Goal: Transaction & Acquisition: Purchase product/service

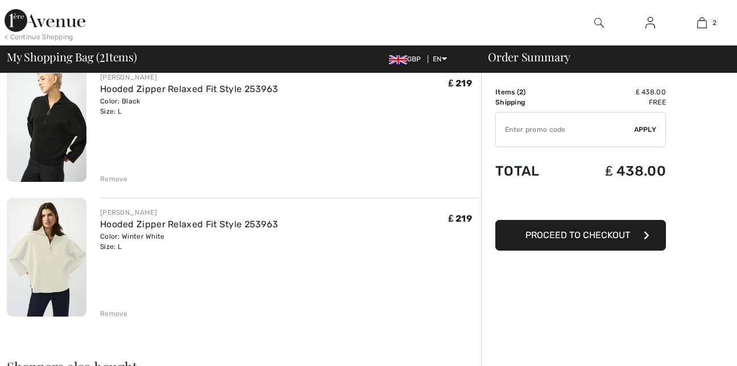
scroll to position [114, 0]
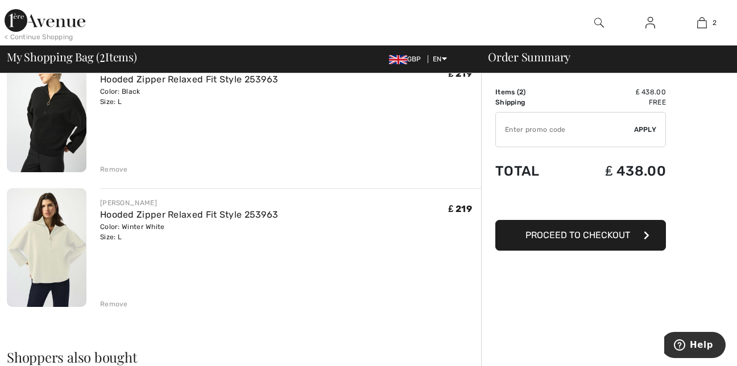
click at [601, 231] on span "Proceed to Checkout" at bounding box center [577, 235] width 105 height 11
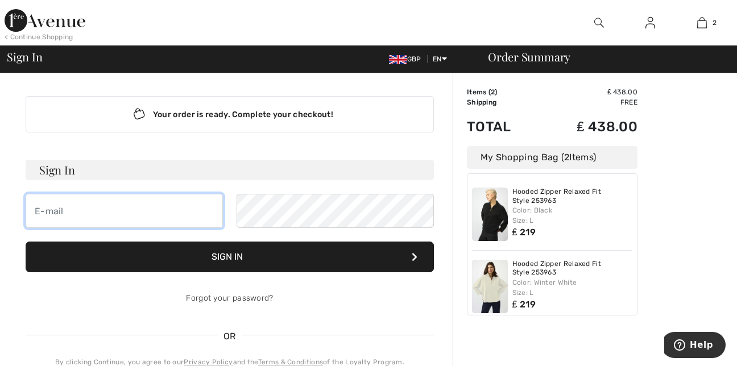
type input "[EMAIL_ADDRESS][DOMAIN_NAME]"
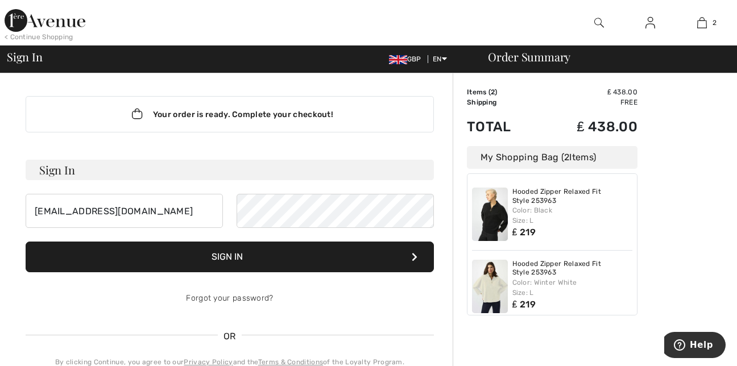
click at [210, 264] on button "Sign In" at bounding box center [230, 257] width 408 height 31
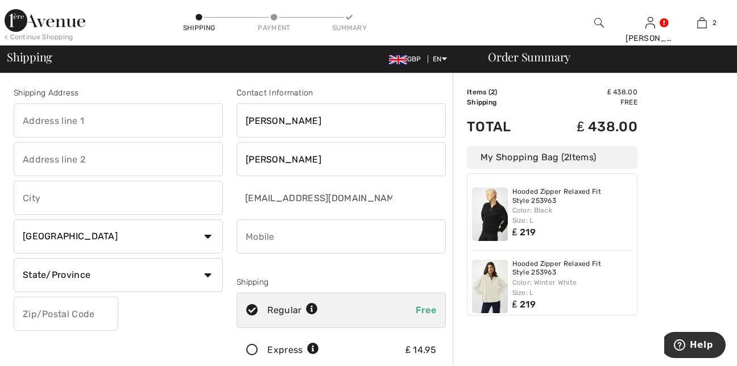
click at [121, 127] on input "text" at bounding box center [118, 120] width 209 height 34
type input "[STREET_ADDRESS]"
type input "Mytholmroyd"
select select "GB"
type input "HX75JX"
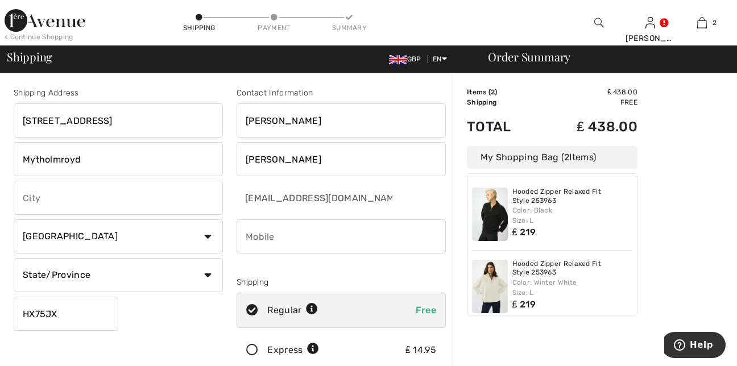
type input "07846431648"
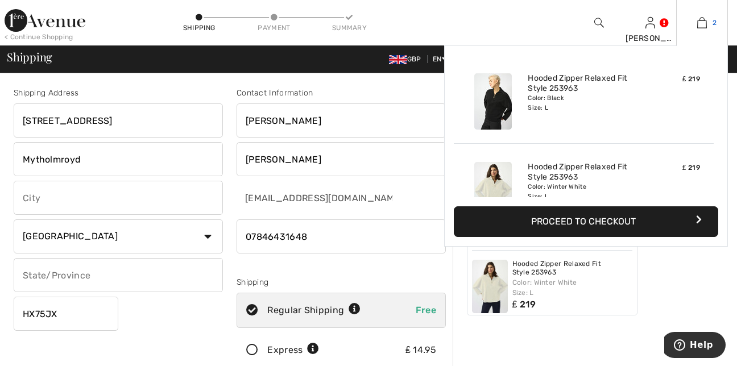
click at [702, 26] on img at bounding box center [702, 23] width 10 height 14
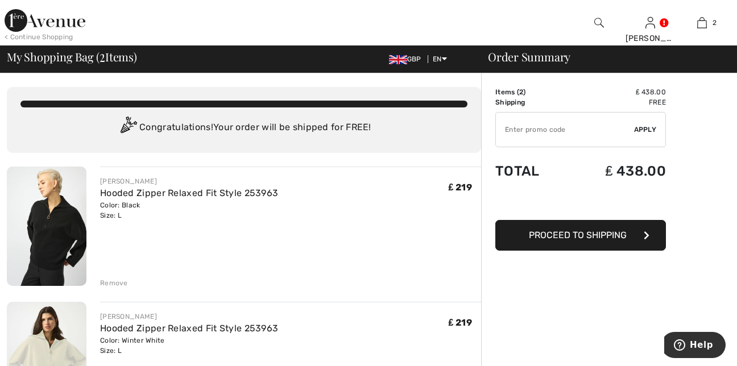
checkbox input "true"
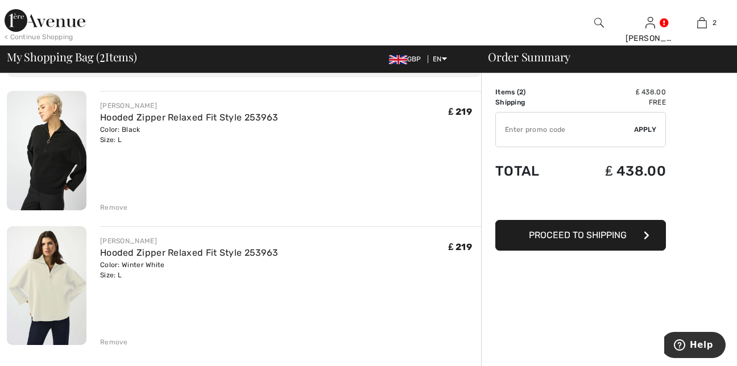
scroll to position [136, 0]
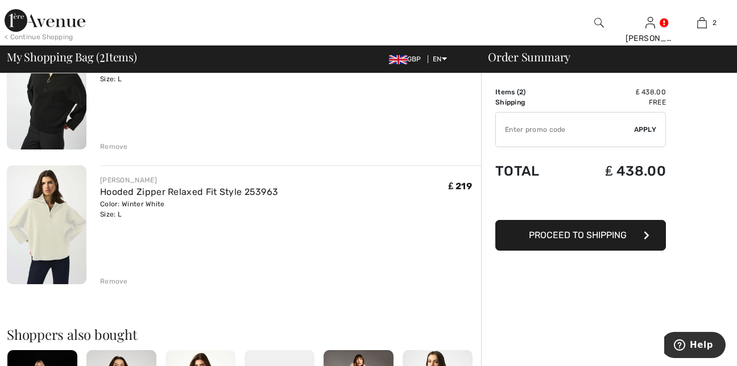
click at [115, 283] on div "Remove" at bounding box center [114, 281] width 28 height 10
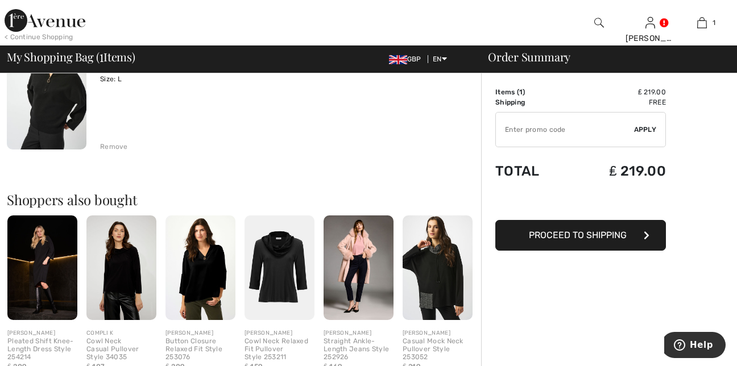
click at [549, 236] on span "Proceed to Shipping" at bounding box center [578, 235] width 98 height 11
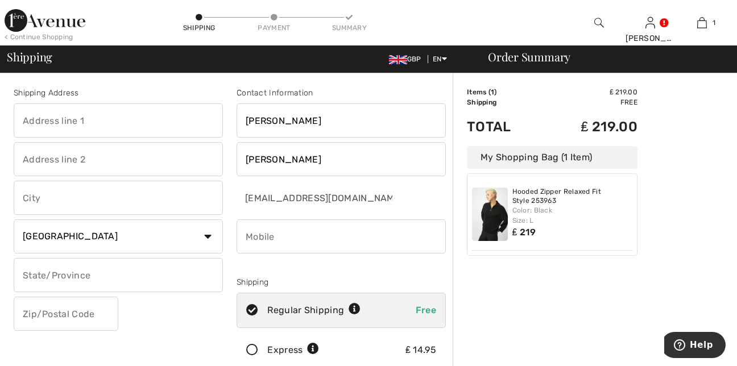
click at [103, 122] on input "text" at bounding box center [118, 120] width 209 height 34
type input "[STREET_ADDRESS]"
type input "Mytholmroyd"
type input "HX75JX"
type input "07846431648"
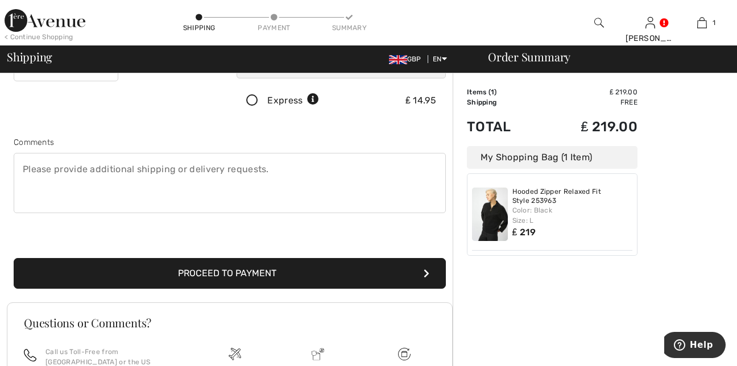
scroll to position [250, 0]
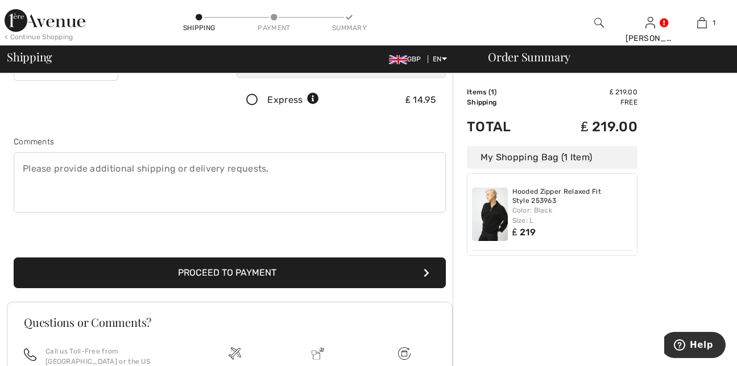
click at [281, 273] on button "Proceed to Payment" at bounding box center [230, 272] width 432 height 31
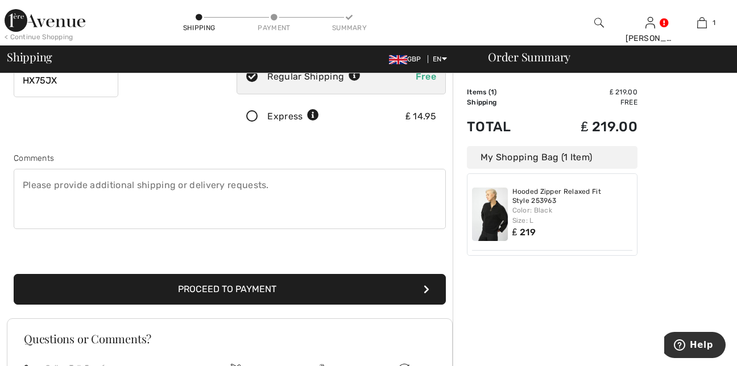
scroll to position [272, 0]
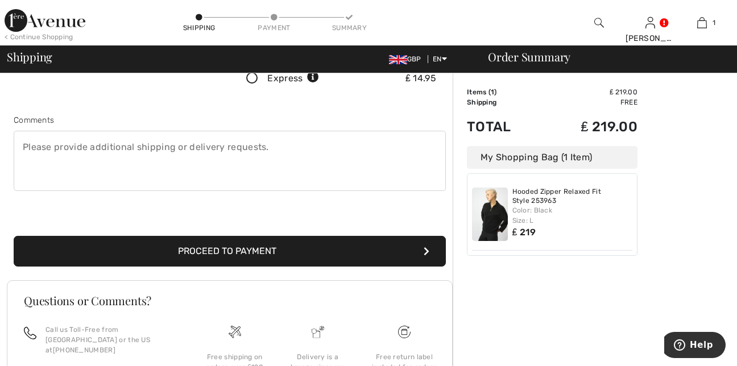
click at [271, 251] on button "Proceed to Payment" at bounding box center [230, 251] width 432 height 31
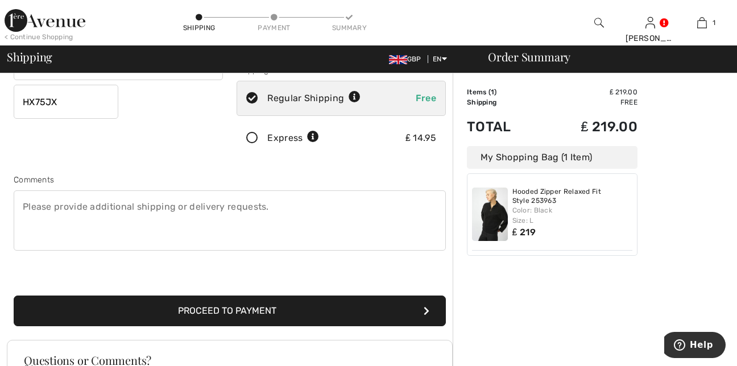
scroll to position [219, 0]
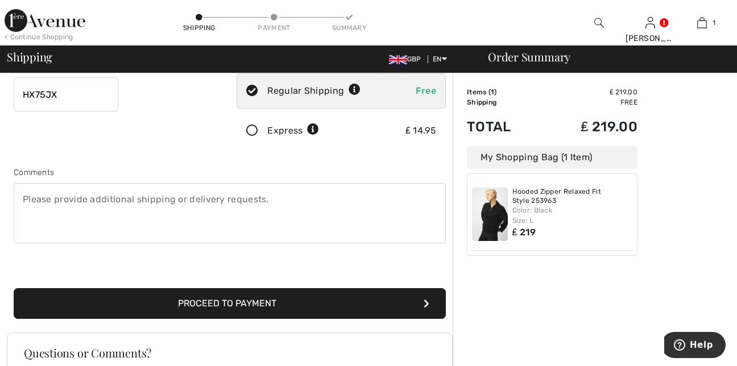
click at [334, 301] on button "Proceed to Payment" at bounding box center [230, 303] width 432 height 31
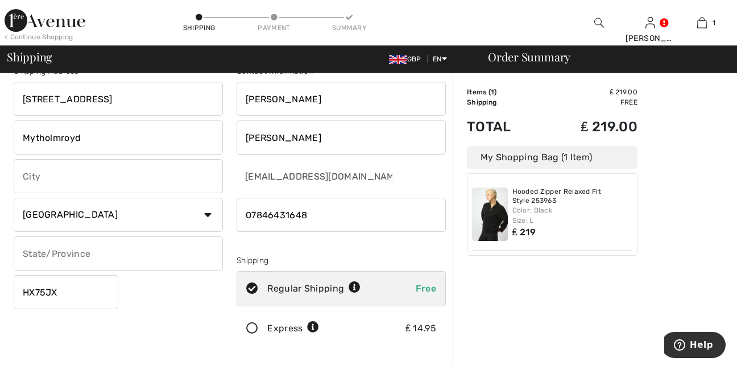
scroll to position [0, 0]
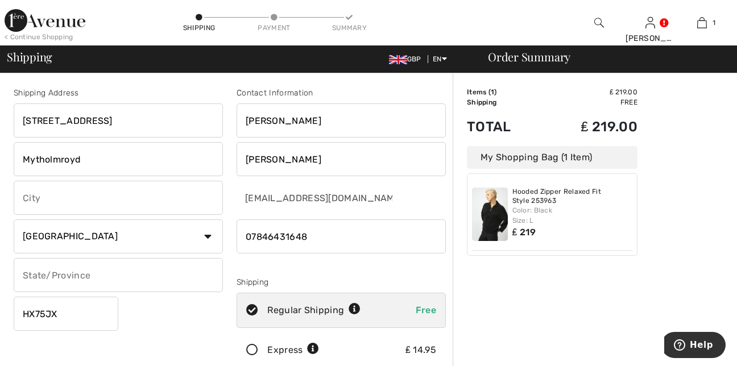
click at [80, 196] on input "text" at bounding box center [118, 198] width 209 height 34
type input "Hebden Bridge"
click at [99, 277] on input "text" at bounding box center [118, 275] width 209 height 34
type input "[GEOGRAPHIC_DATA]"
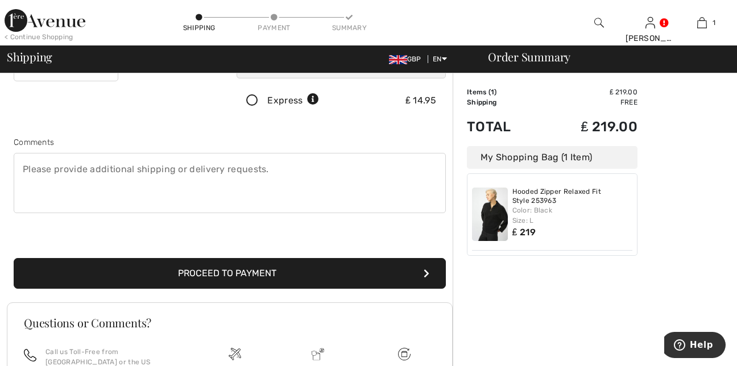
scroll to position [250, 0]
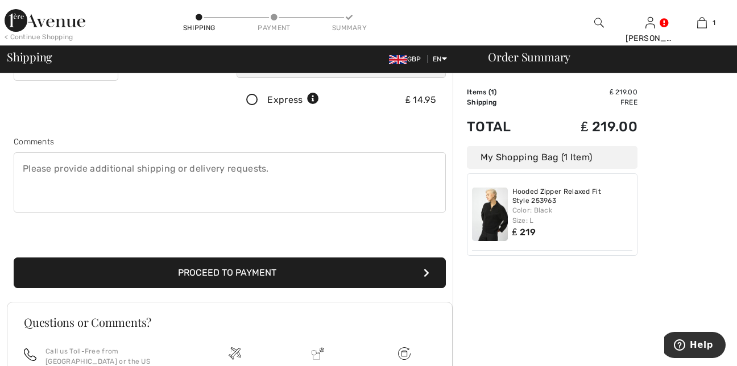
click at [276, 268] on button "Proceed to Payment" at bounding box center [230, 272] width 432 height 31
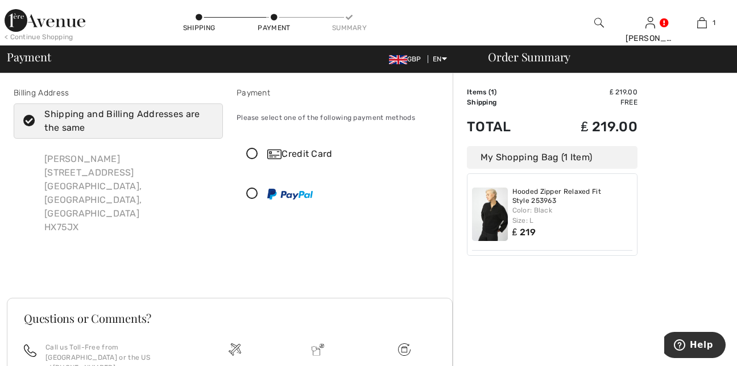
click at [252, 153] on icon at bounding box center [252, 154] width 30 height 12
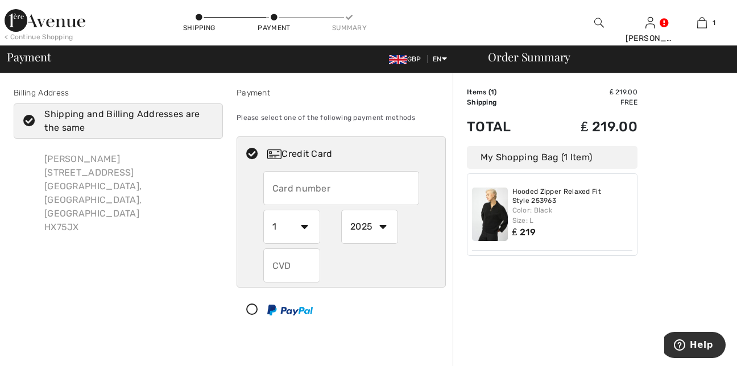
click at [290, 192] on input "text" at bounding box center [341, 188] width 156 height 34
type input "4018160016062006"
click at [304, 229] on select "1 2 3 4 5 6 7 8 9 10 11 12" at bounding box center [291, 227] width 57 height 34
select select "9"
click at [263, 210] on select "1 2 3 4 5 6 7 8 9 10 11 12" at bounding box center [291, 227] width 57 height 34
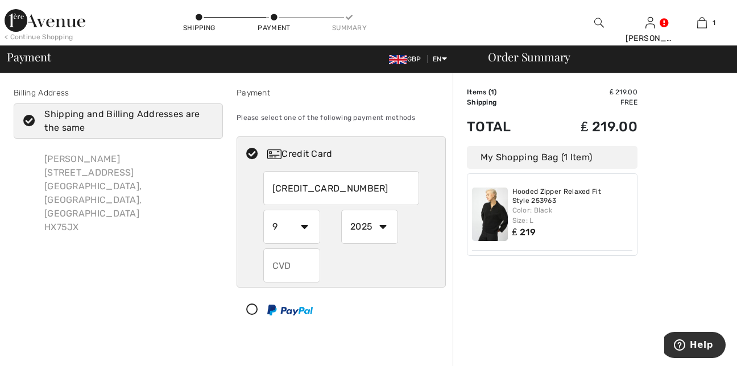
click at [291, 269] on input "text" at bounding box center [291, 265] width 57 height 34
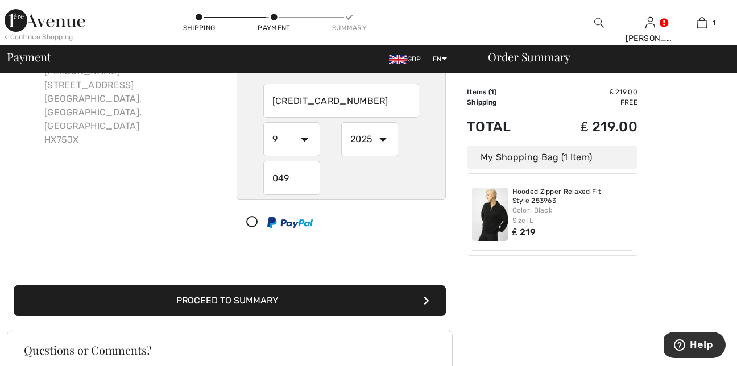
scroll to position [91, 0]
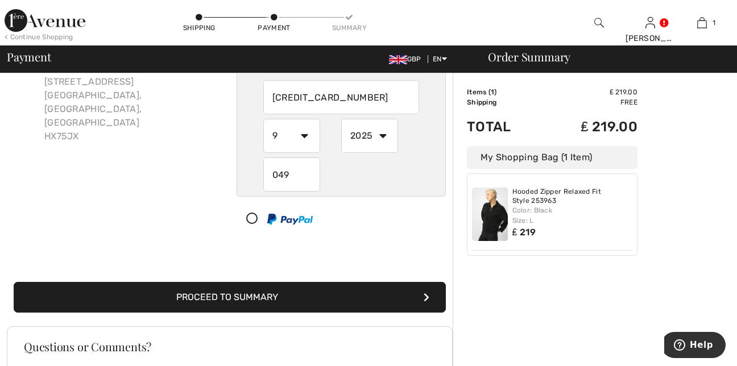
type input "049"
click at [288, 293] on button "Proceed to Summary" at bounding box center [230, 297] width 432 height 31
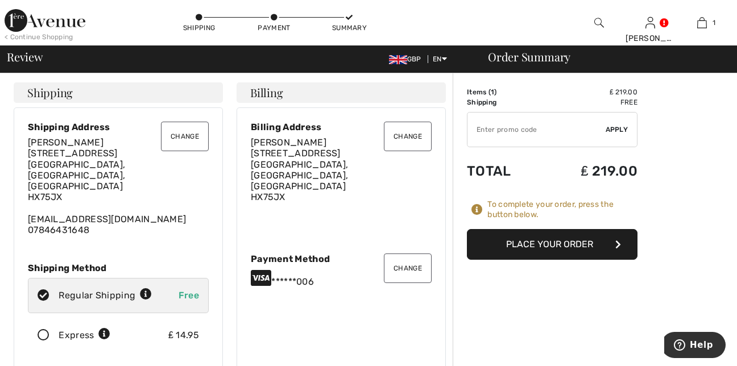
click at [537, 247] on button "Place Your Order" at bounding box center [552, 244] width 171 height 31
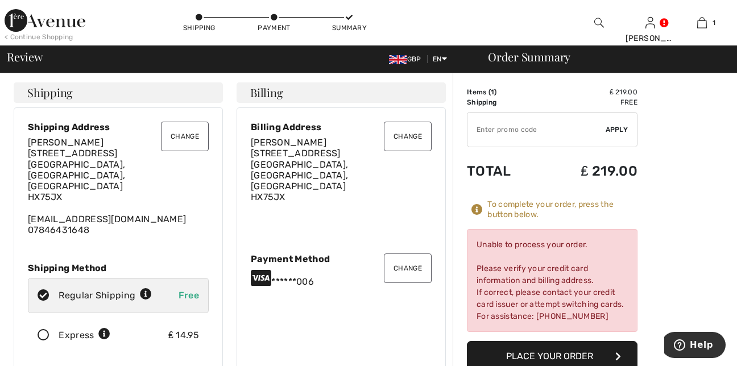
click at [405, 270] on button "Change" at bounding box center [408, 269] width 48 height 30
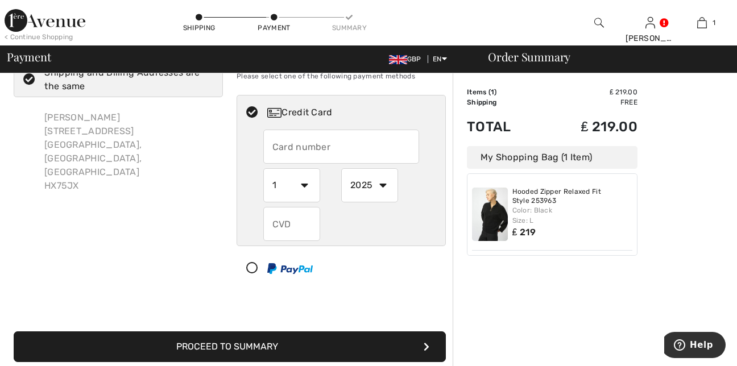
click at [354, 155] on input "text" at bounding box center [341, 147] width 156 height 34
radio input "true"
type input "[CREDIT_CARD_NUMBER]"
click at [303, 188] on select "1 2 3 4 5 6 7 8 9 10 11 12" at bounding box center [291, 185] width 57 height 34
radio input "true"
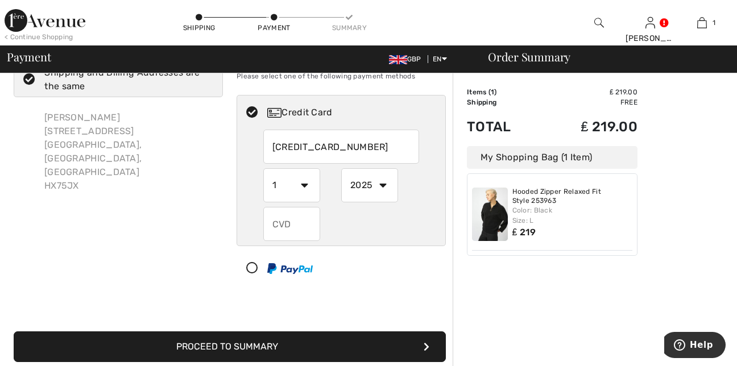
select select "9"
click at [263, 168] on select "1 2 3 4 5 6 7 8 9 10 11 12" at bounding box center [291, 185] width 57 height 34
click at [382, 182] on select "2025 2026 2027 2028 2029 2030 2031 2032 2033 2034 2035" at bounding box center [369, 185] width 57 height 34
radio input "true"
select select "2028"
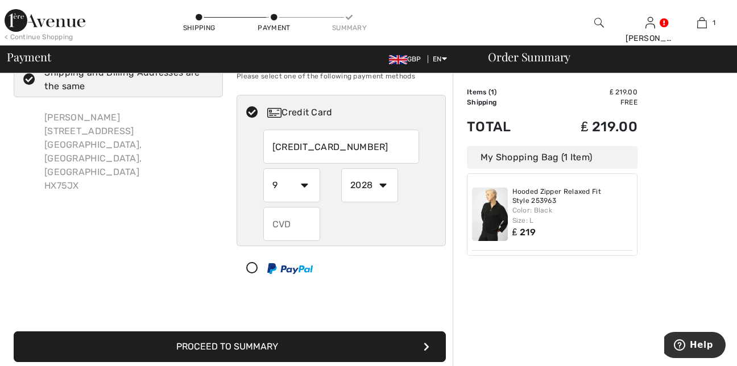
click at [341, 168] on select "2025 2026 2027 2028 2029 2030 2031 2032 2033 2034 2035" at bounding box center [369, 185] width 57 height 34
click at [302, 229] on input "text" at bounding box center [291, 224] width 57 height 34
radio input "true"
type input "049"
click at [351, 348] on button "Proceed to Summary" at bounding box center [230, 346] width 432 height 31
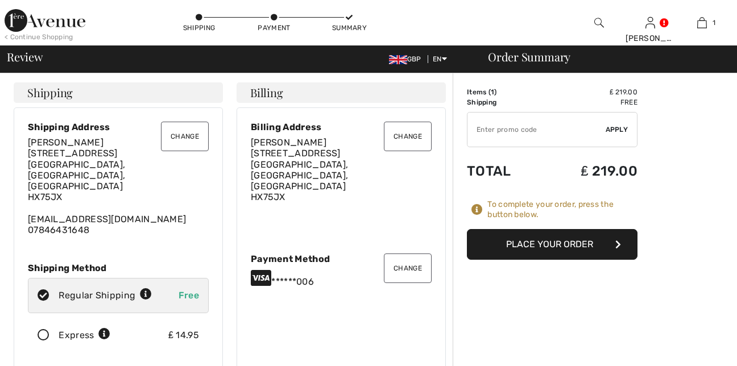
click at [560, 244] on button "Place Your Order" at bounding box center [552, 244] width 171 height 31
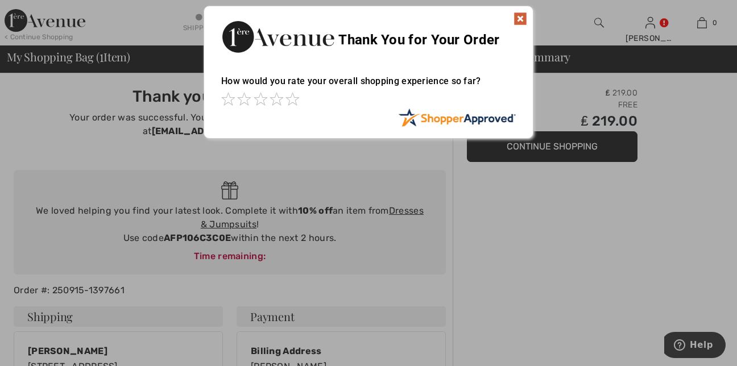
click at [516, 18] on img at bounding box center [520, 19] width 14 height 14
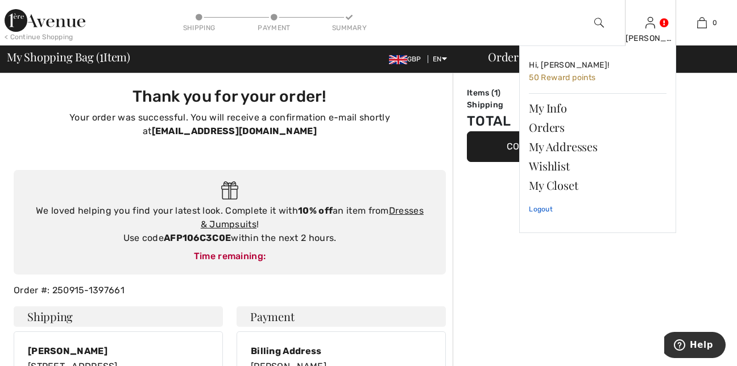
click at [543, 206] on link "Logout" at bounding box center [598, 209] width 138 height 28
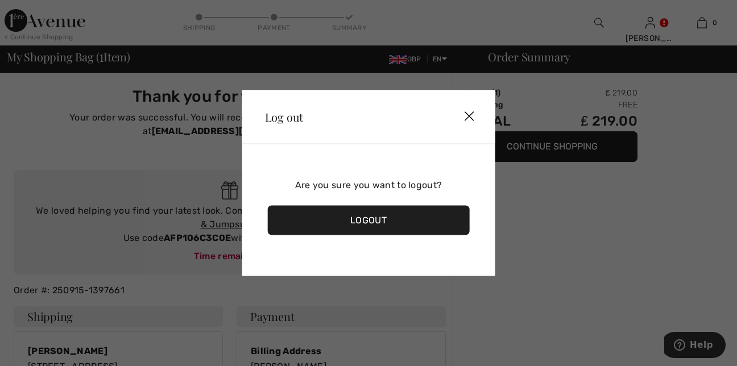
click at [357, 213] on div "Logout" at bounding box center [369, 221] width 202 height 30
